Goal: Find specific page/section: Find specific page/section

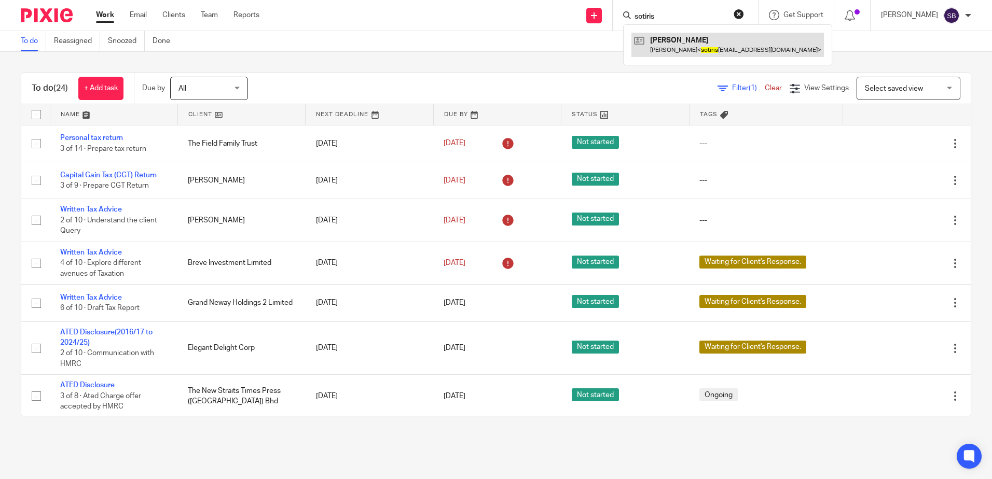
type input "sotiris"
click at [699, 40] on link at bounding box center [727, 45] width 193 height 24
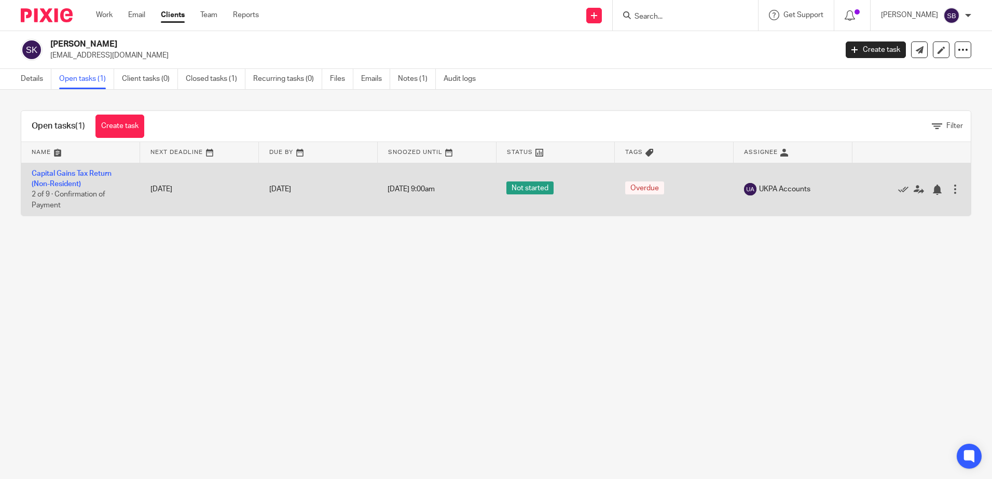
click at [180, 213] on td "31 Jul 2025" at bounding box center [199, 189] width 119 height 53
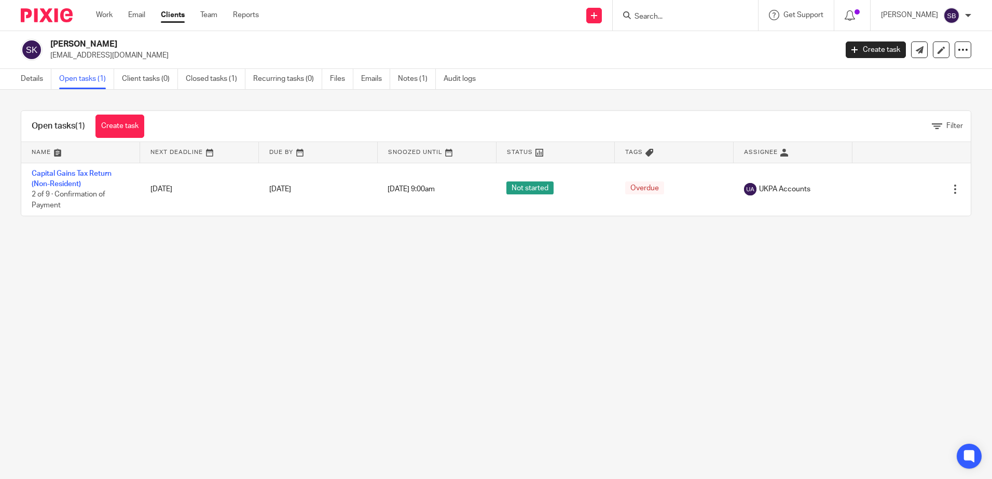
drag, startPoint x: 505, startPoint y: 288, endPoint x: 590, endPoint y: 232, distance: 101.5
click at [507, 287] on main "Sotirios Korologos sotiriskor@hotmail.com Create task Update from Companies Hou…" at bounding box center [496, 239] width 992 height 479
